Goal: Transaction & Acquisition: Download file/media

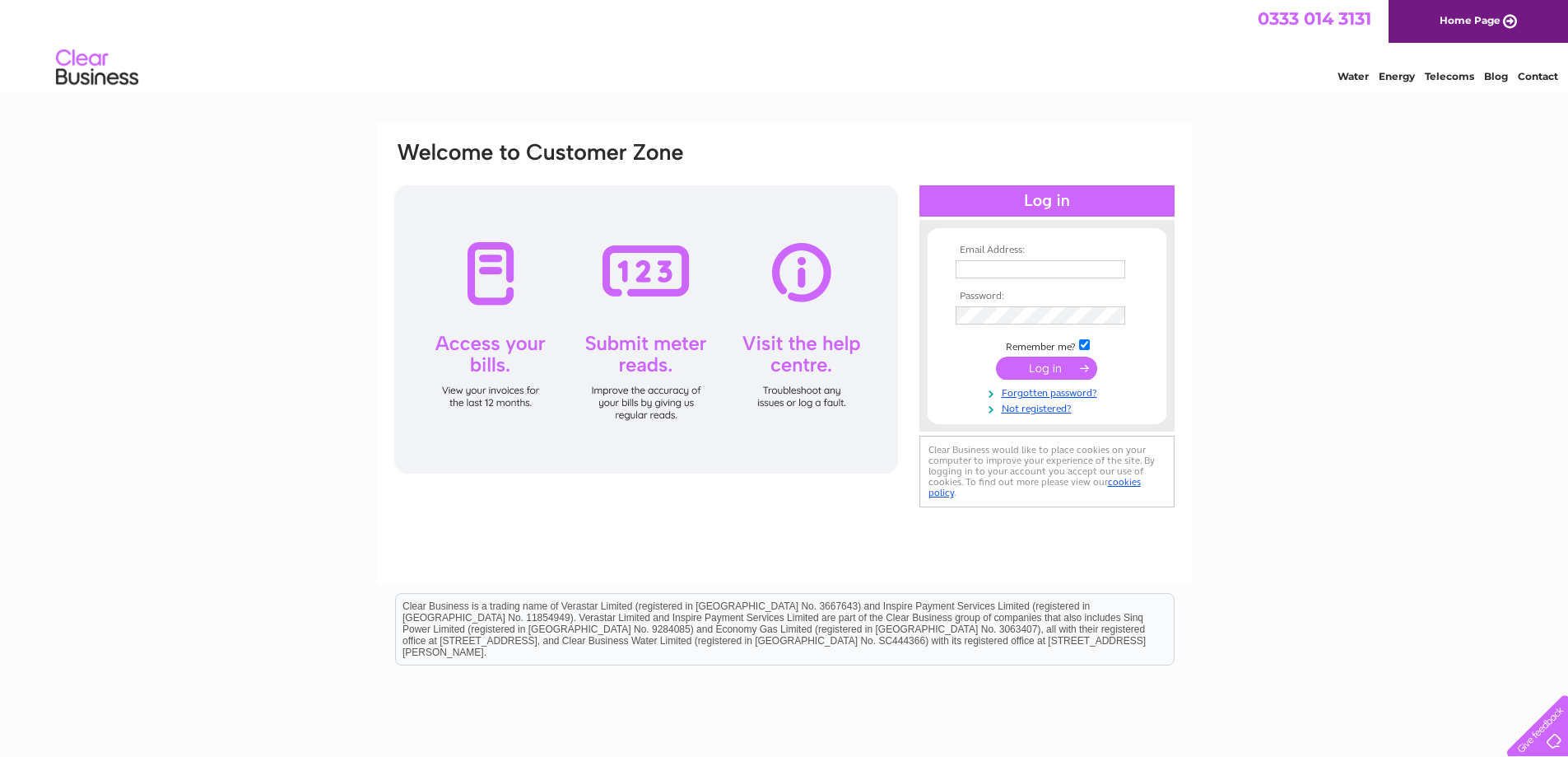
type input "info@jfmelectrical.co.uk"
click at [1047, 367] on input "submit" at bounding box center [1046, 368] width 101 height 23
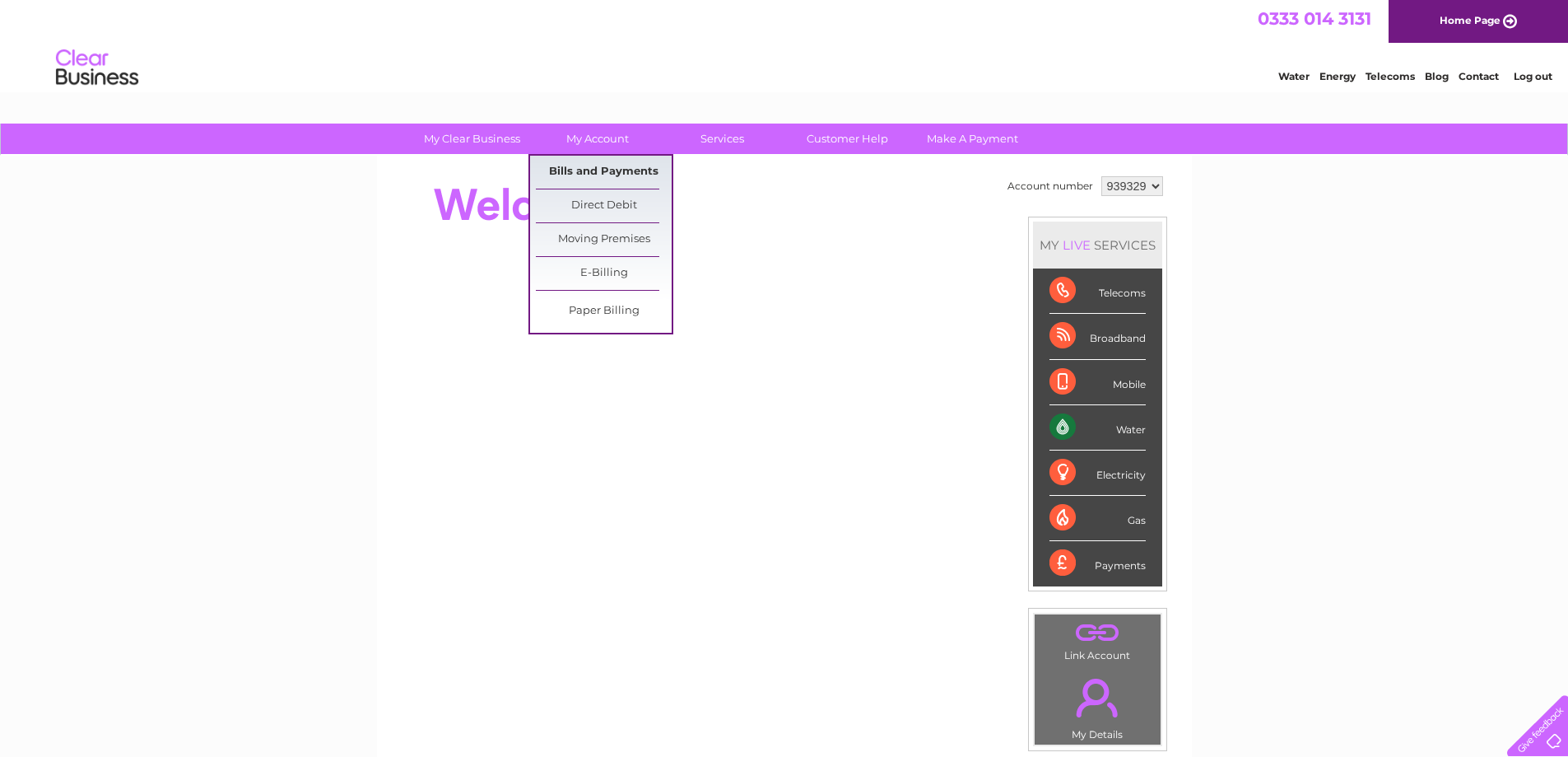
click at [608, 162] on link "Bills and Payments" at bounding box center [603, 172] width 136 height 33
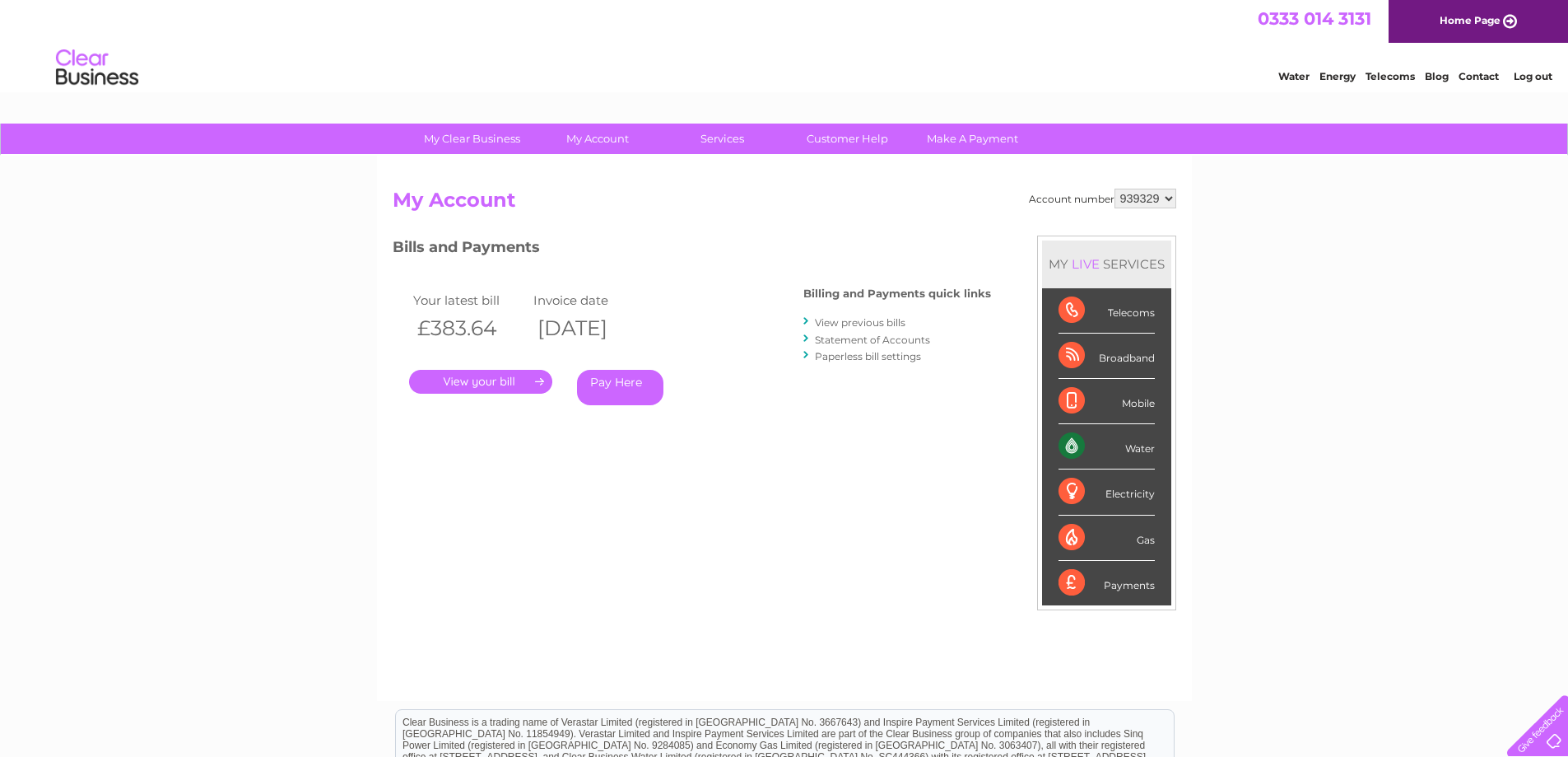
click at [541, 379] on link "." at bounding box center [480, 381] width 143 height 24
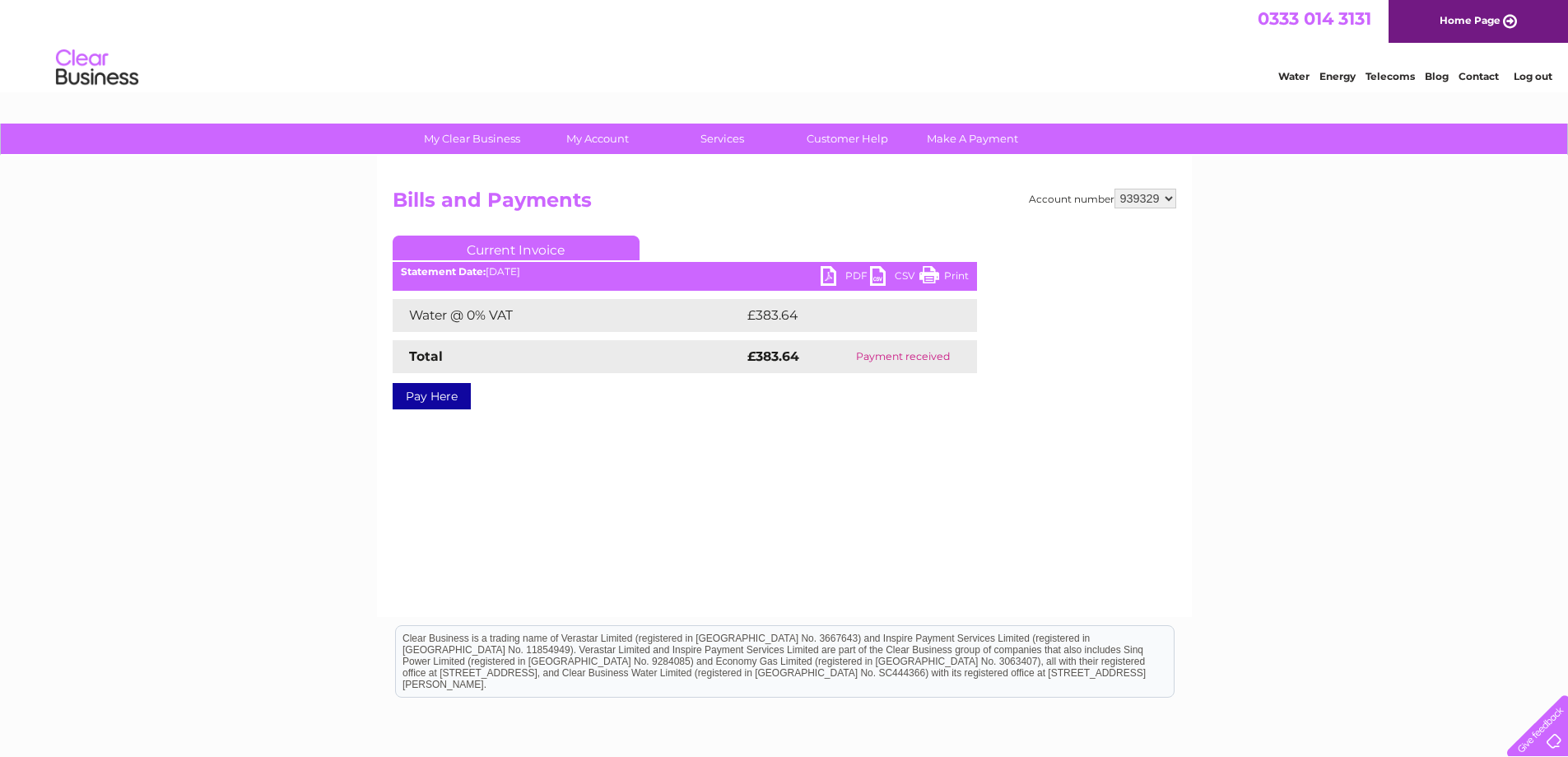
click at [844, 277] on link "PDF" at bounding box center [845, 277] width 49 height 24
click at [831, 277] on link "PDF" at bounding box center [845, 277] width 49 height 24
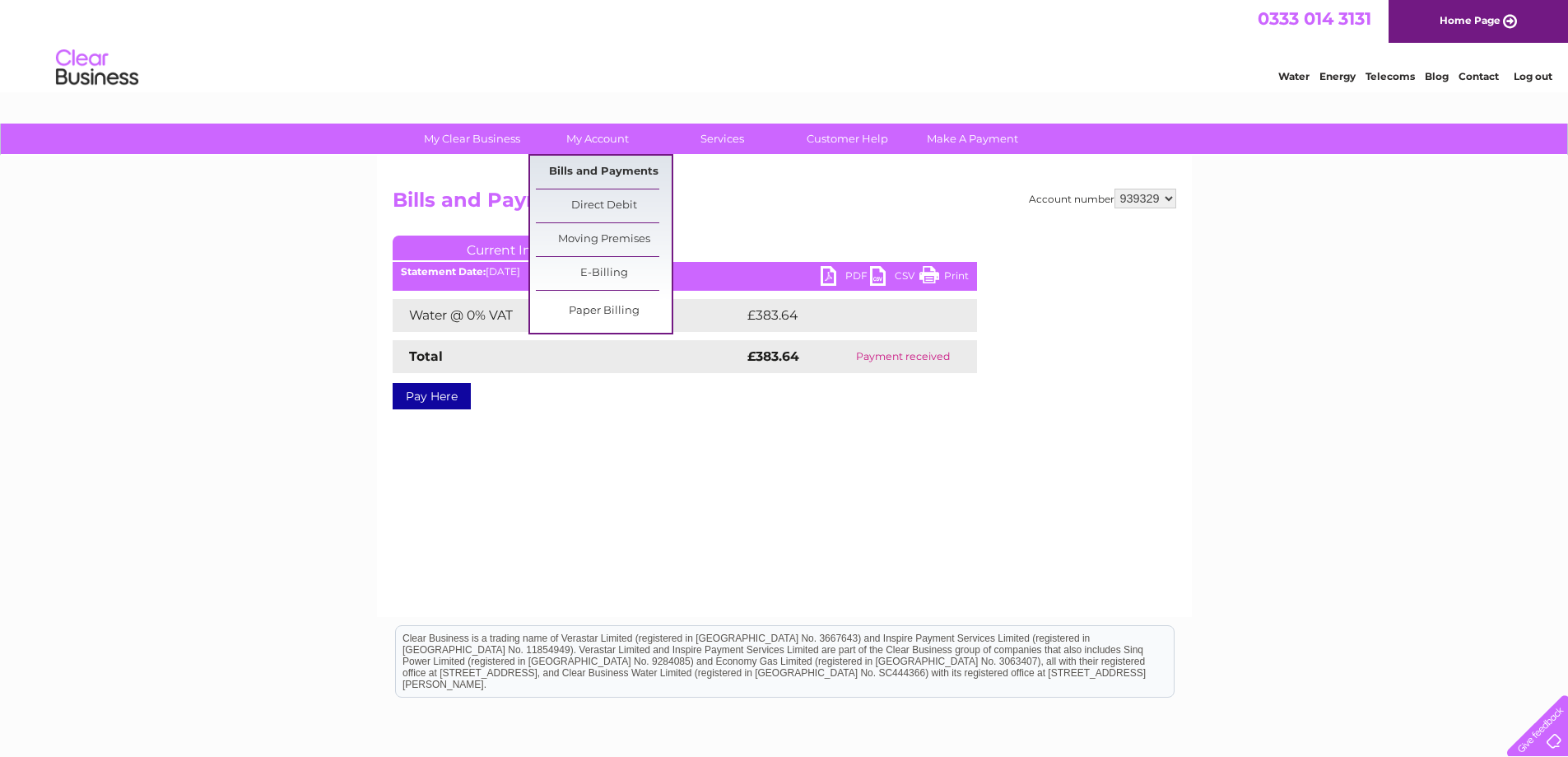
click at [592, 170] on link "Bills and Payments" at bounding box center [603, 172] width 136 height 33
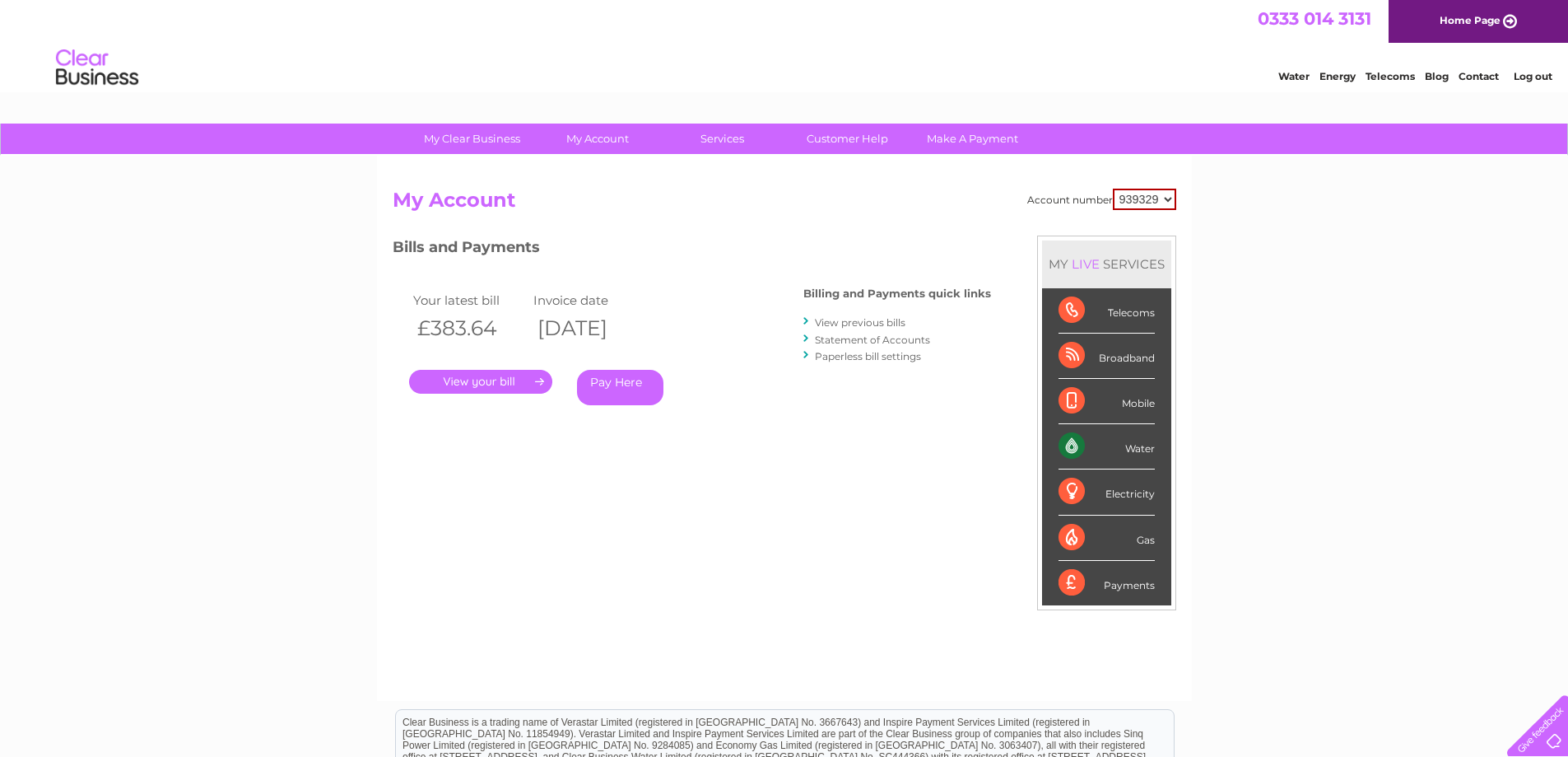
click at [865, 323] on link "View previous bills" at bounding box center [859, 322] width 90 height 12
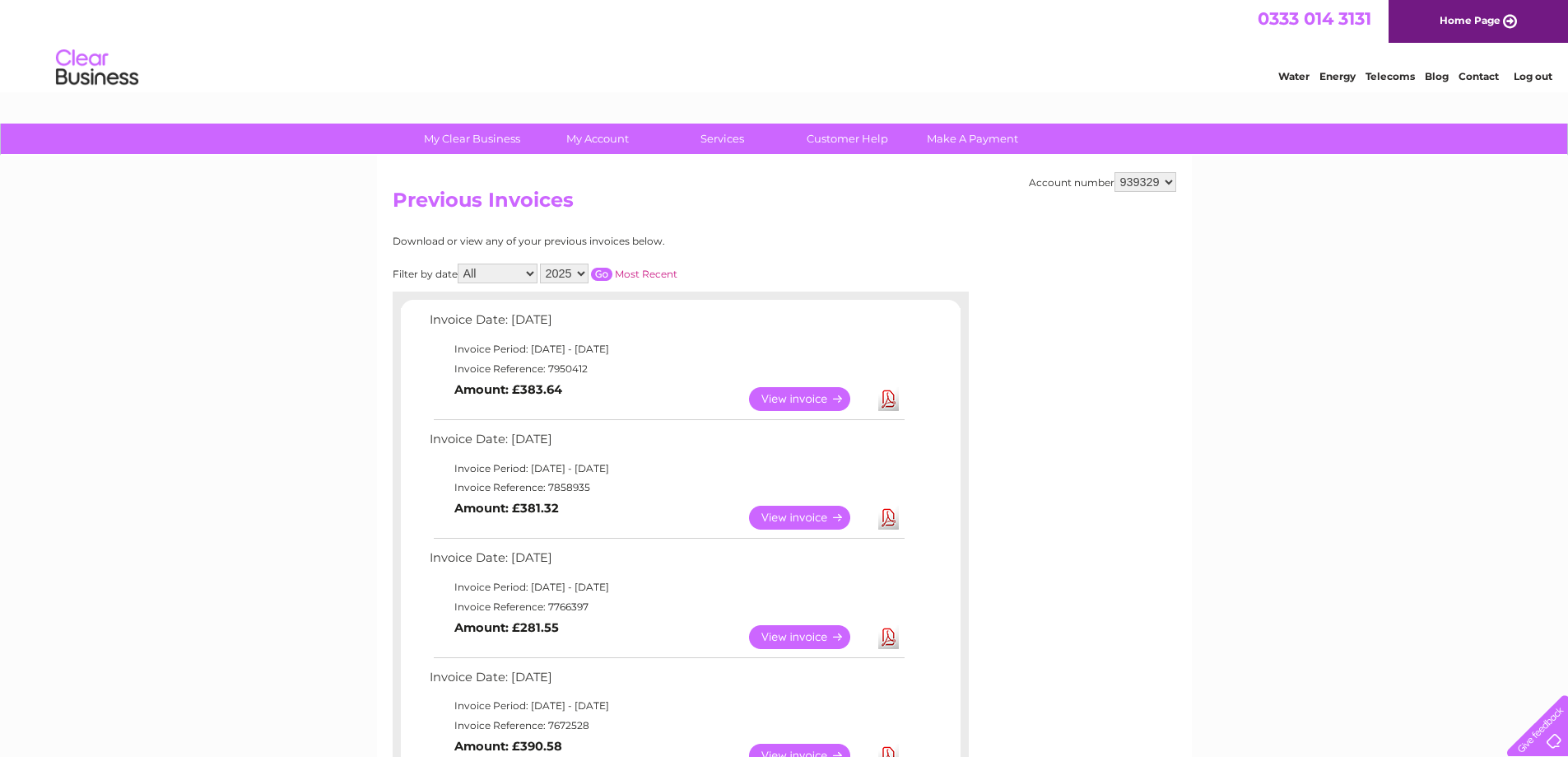
click at [889, 400] on link "Download" at bounding box center [889, 398] width 21 height 24
click at [892, 400] on link "Download" at bounding box center [889, 398] width 21 height 24
click at [893, 400] on link "Download" at bounding box center [889, 398] width 21 height 24
